Goal: Task Accomplishment & Management: Manage account settings

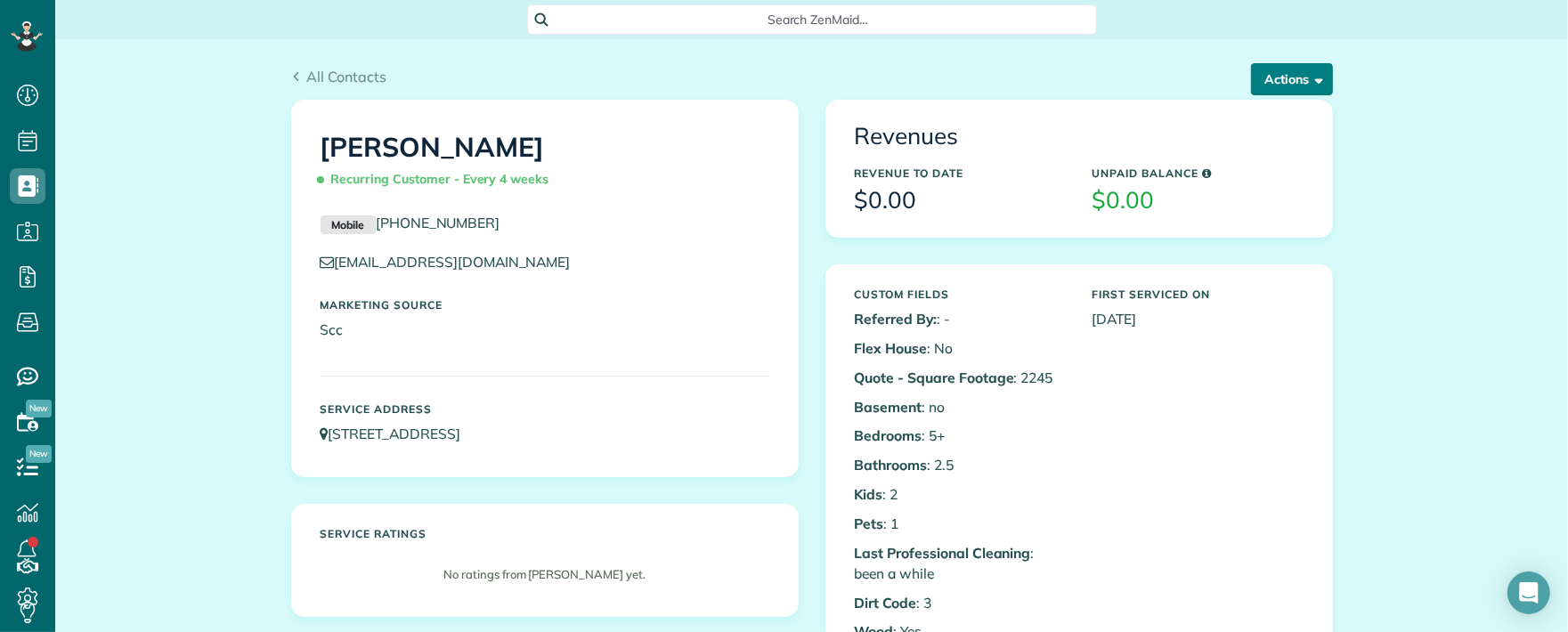
click at [1263, 81] on button "Actions" at bounding box center [1292, 79] width 82 height 32
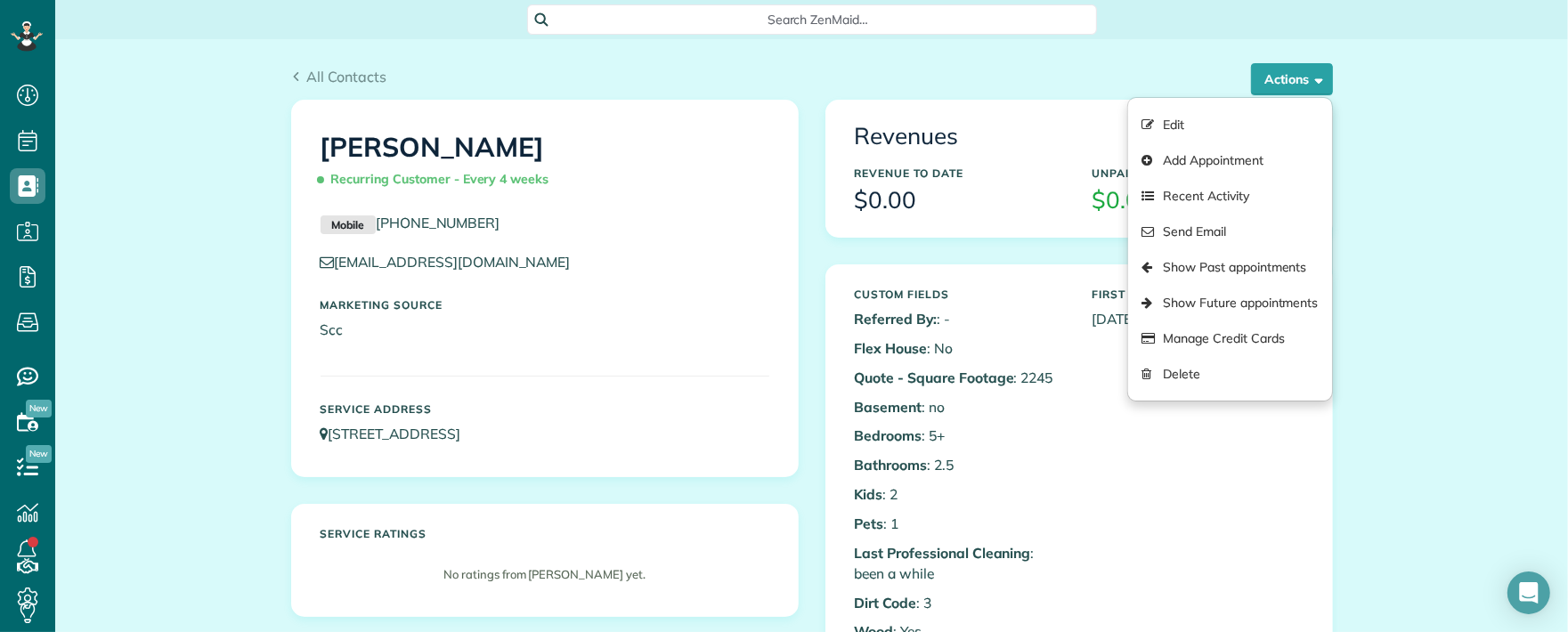
click at [1073, 64] on div "All Contacts Actions Edit Add Appointment Recent Activity Send Email Show Past …" at bounding box center [811, 69] width 1069 height 61
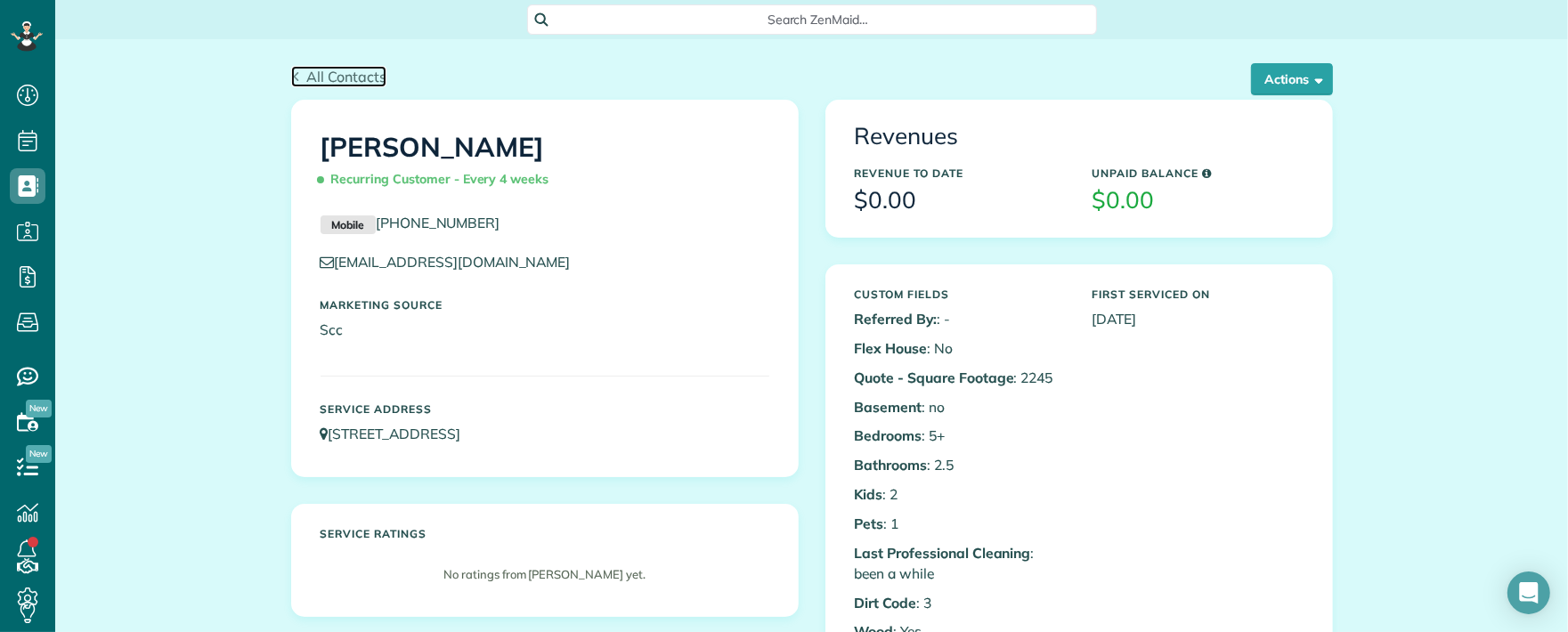
click at [313, 73] on span "All Contacts" at bounding box center [346, 77] width 81 height 18
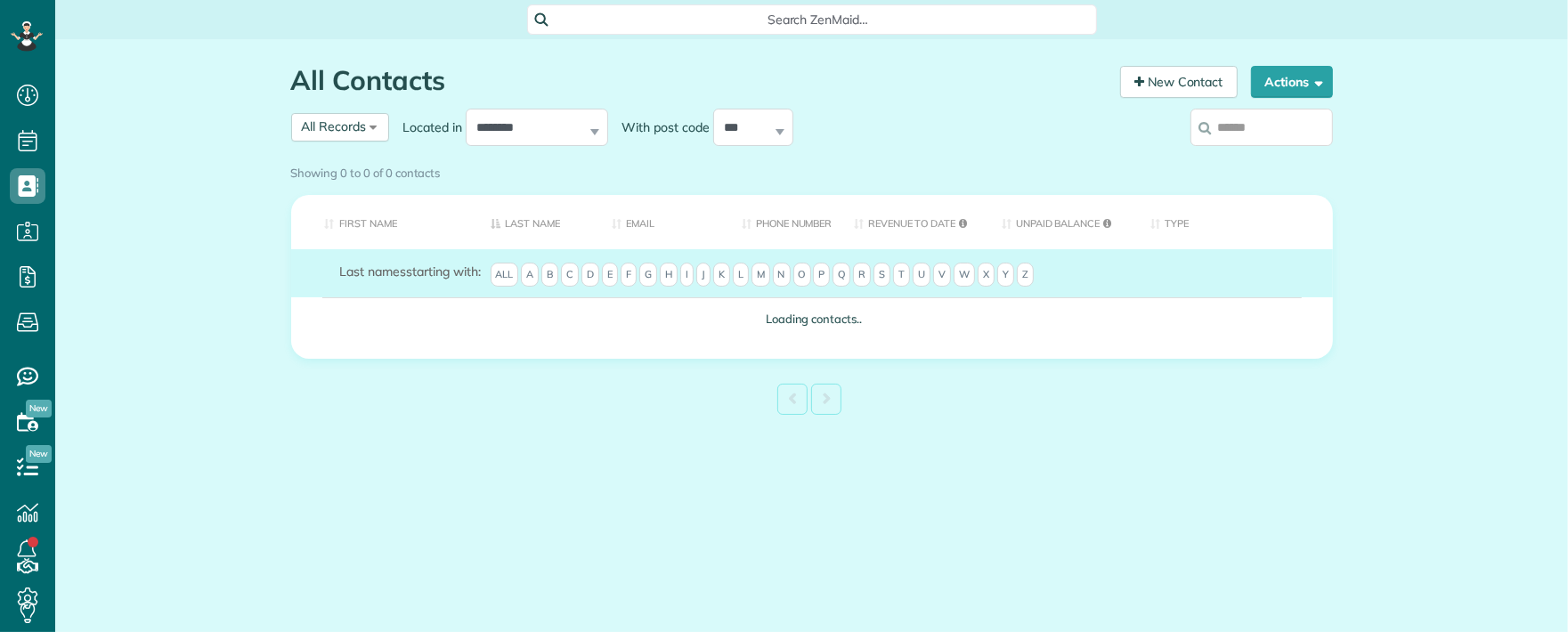
scroll to position [7, 7]
click at [1254, 133] on input "search" at bounding box center [1262, 127] width 142 height 38
type input "***"
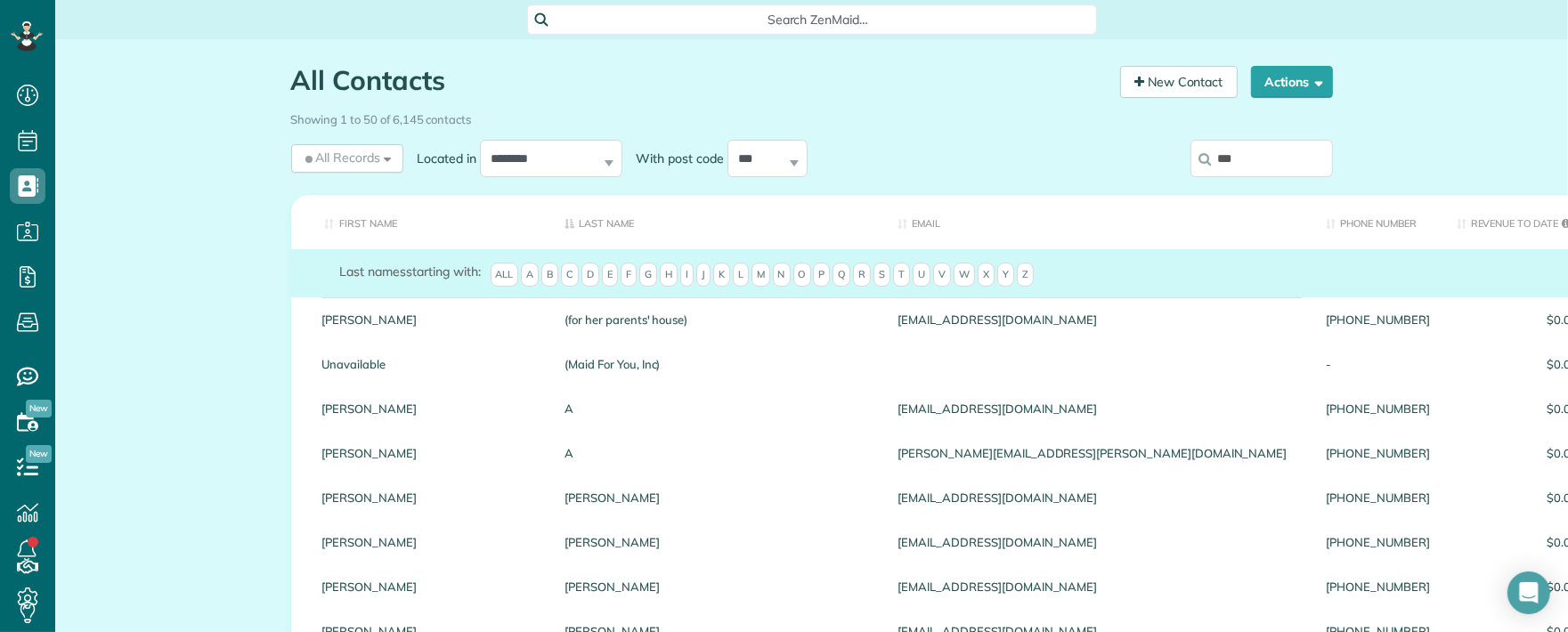
click at [1277, 158] on input "***" at bounding box center [1262, 159] width 142 height 38
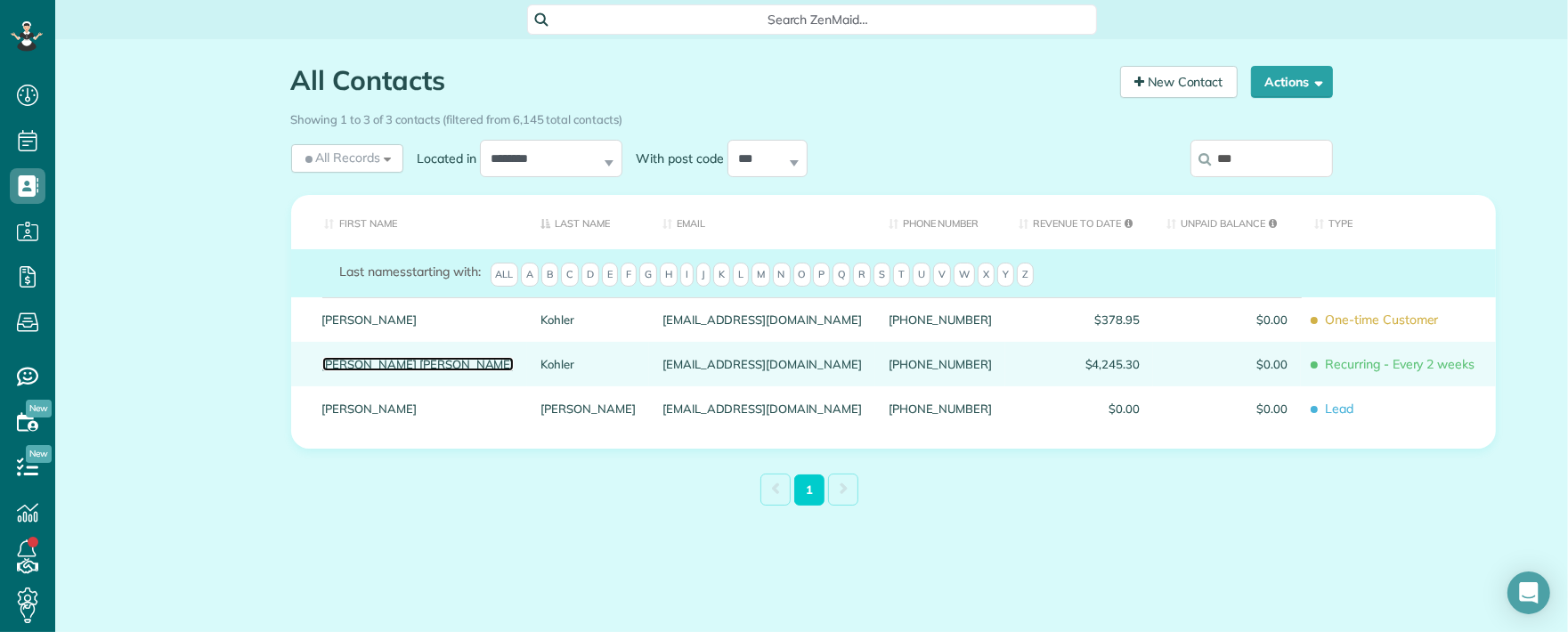
click at [322, 371] on link "Mary Kate" at bounding box center [418, 364] width 192 height 13
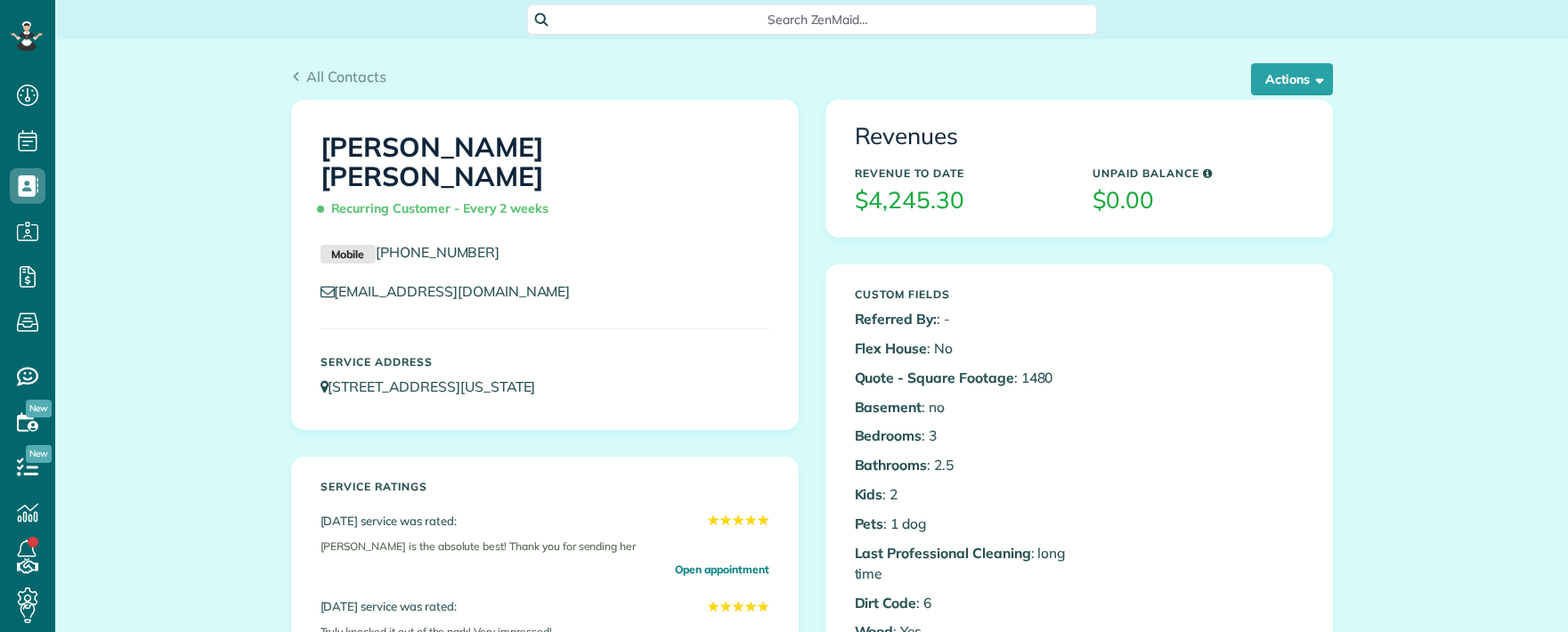
click at [1251, 79] on button "Actions" at bounding box center [1292, 79] width 82 height 32
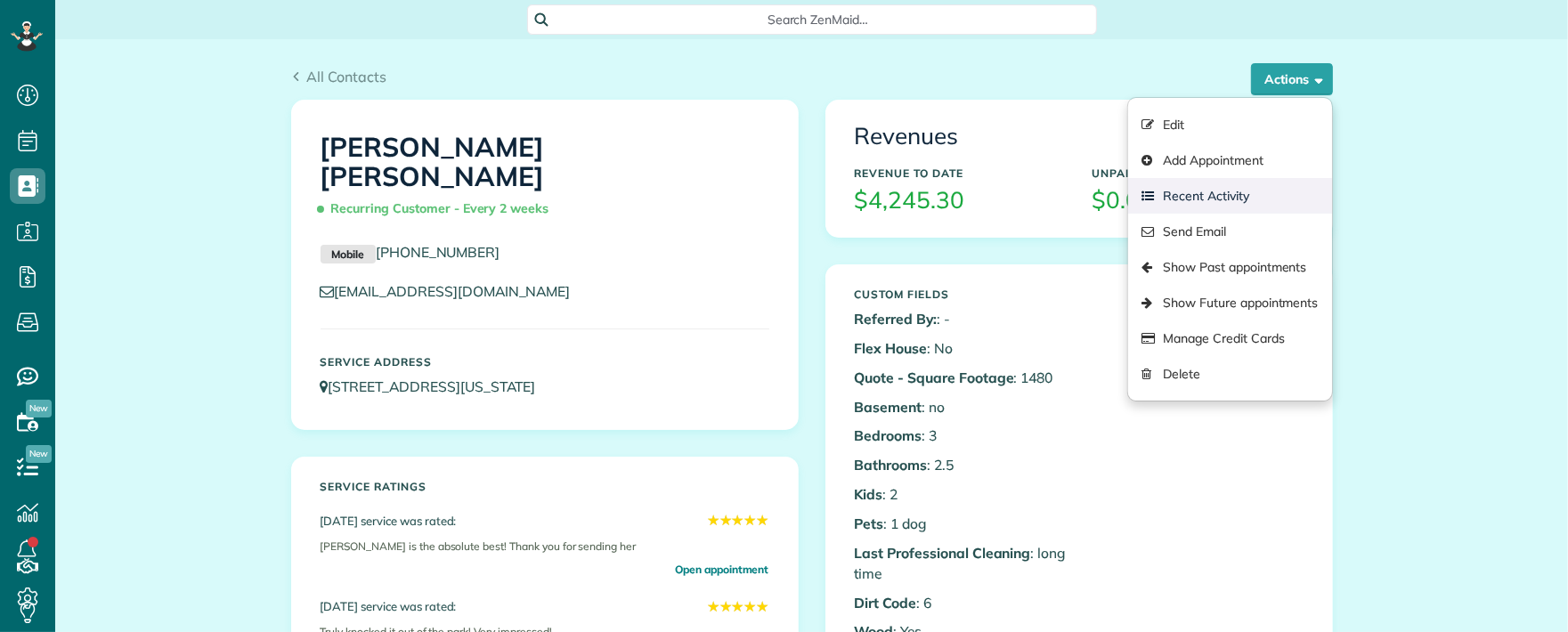
scroll to position [7, 7]
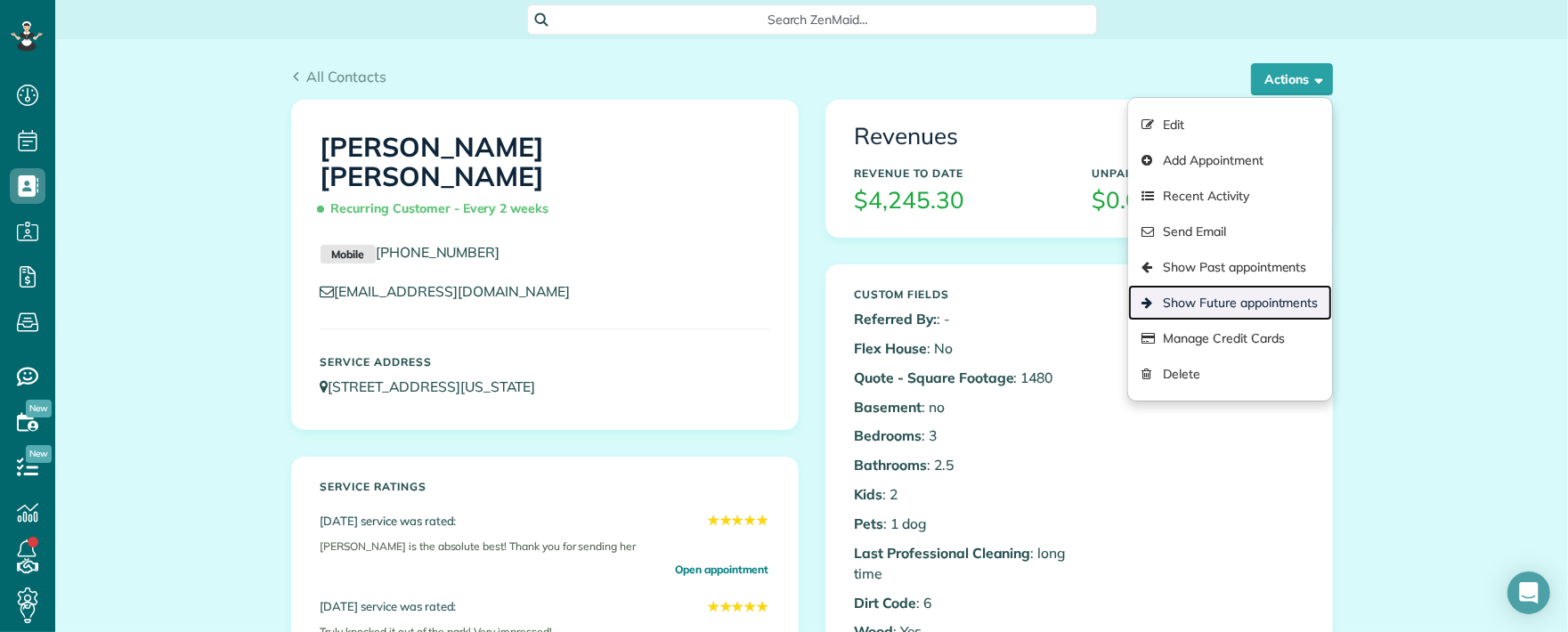
click at [1228, 303] on link "Show Future appointments" at bounding box center [1230, 303] width 203 height 36
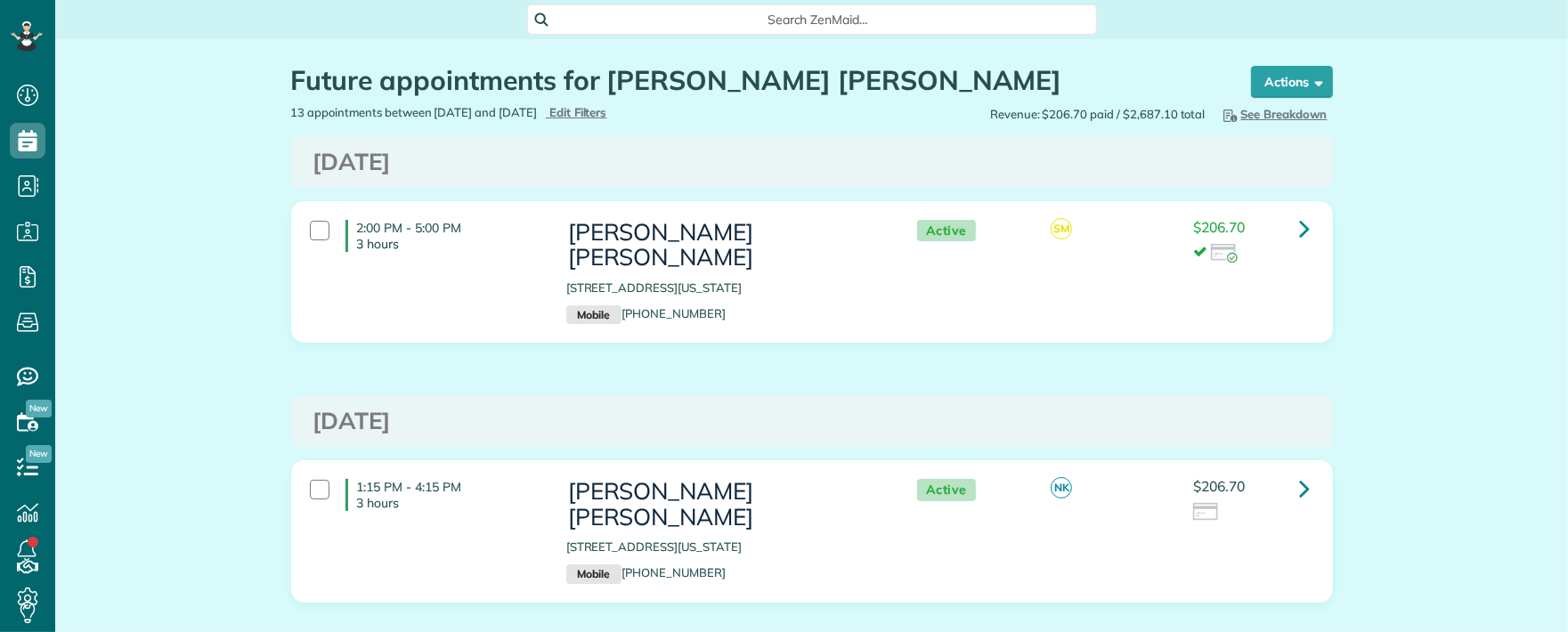
scroll to position [7, 7]
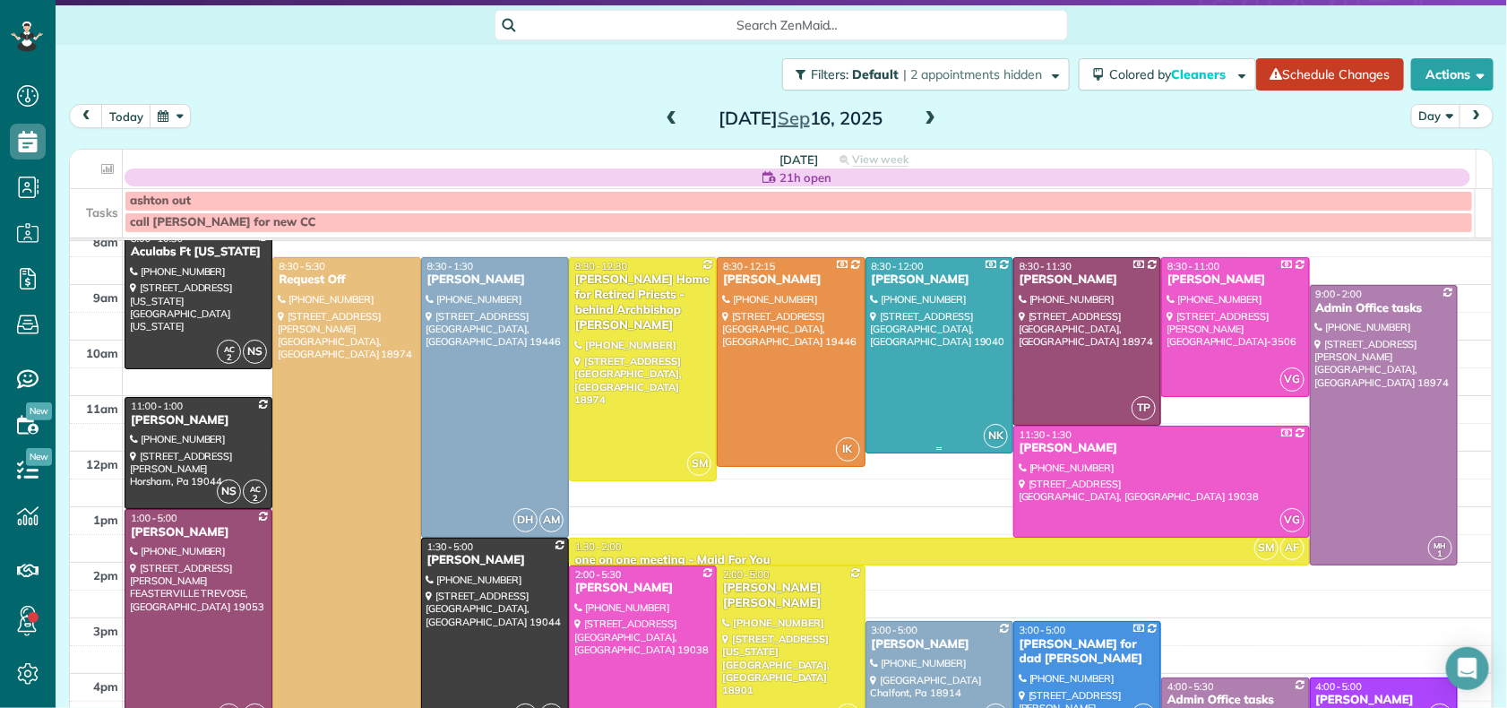
scroll to position [65, 0]
